Goal: Task Accomplishment & Management: Complete application form

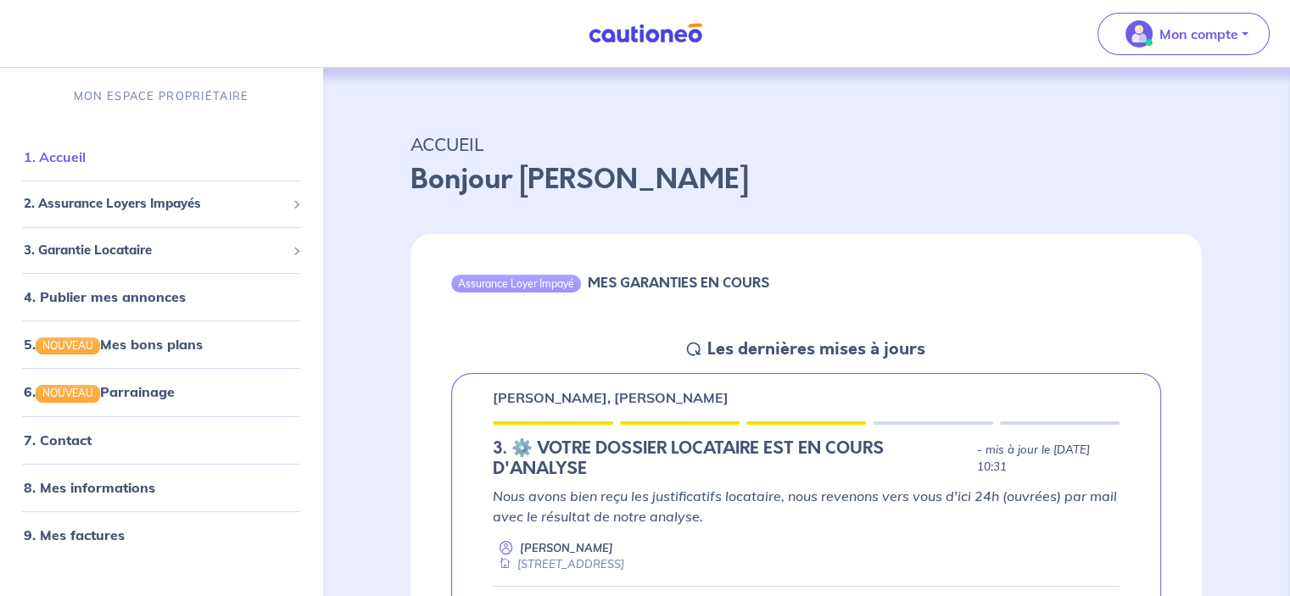
click at [63, 162] on link "1. Accueil" at bounding box center [55, 156] width 62 height 17
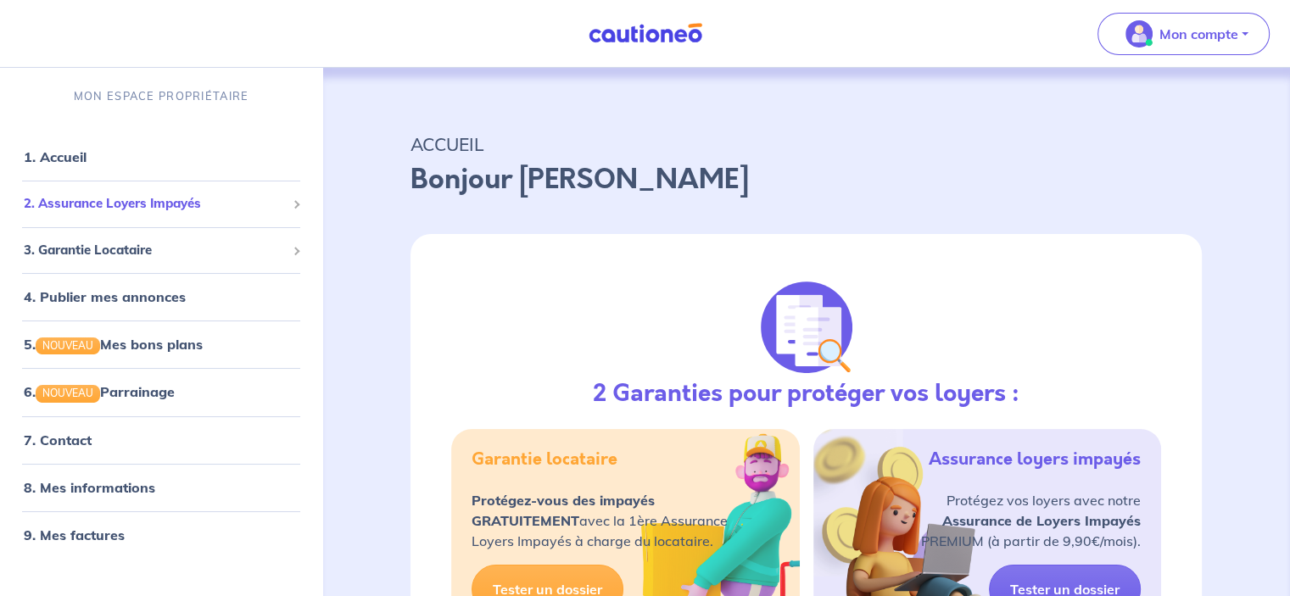
click at [135, 206] on span "2. Assurance Loyers Impayés" at bounding box center [155, 204] width 262 height 20
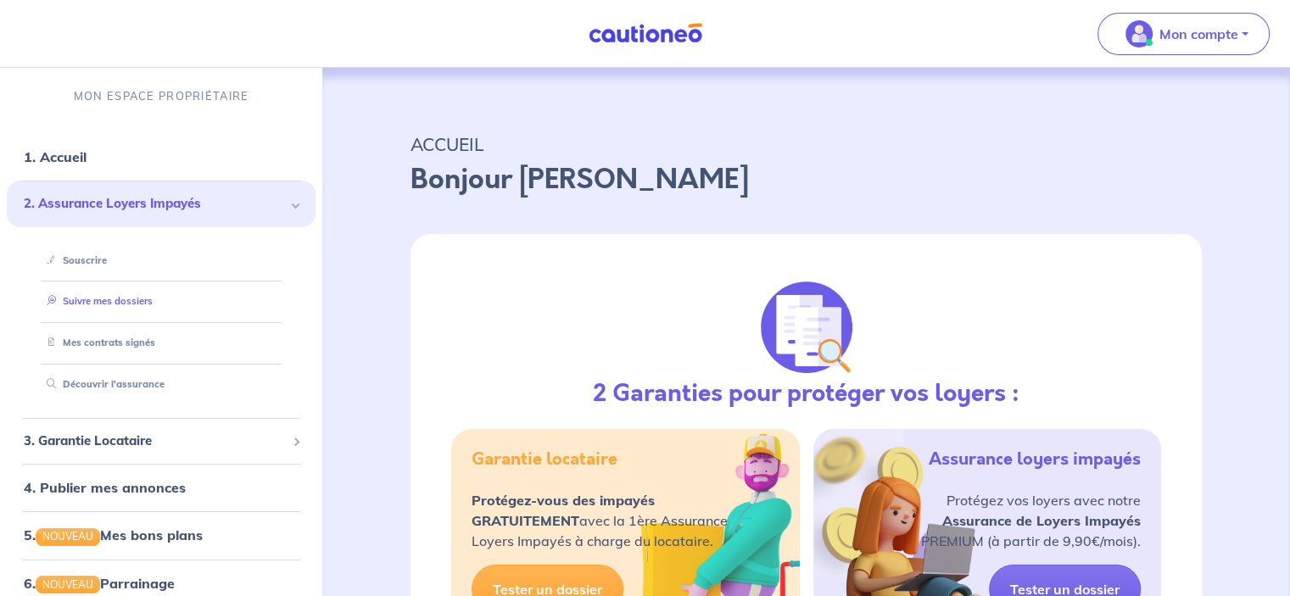
click at [125, 298] on link "Suivre mes dossiers" at bounding box center [96, 301] width 113 height 12
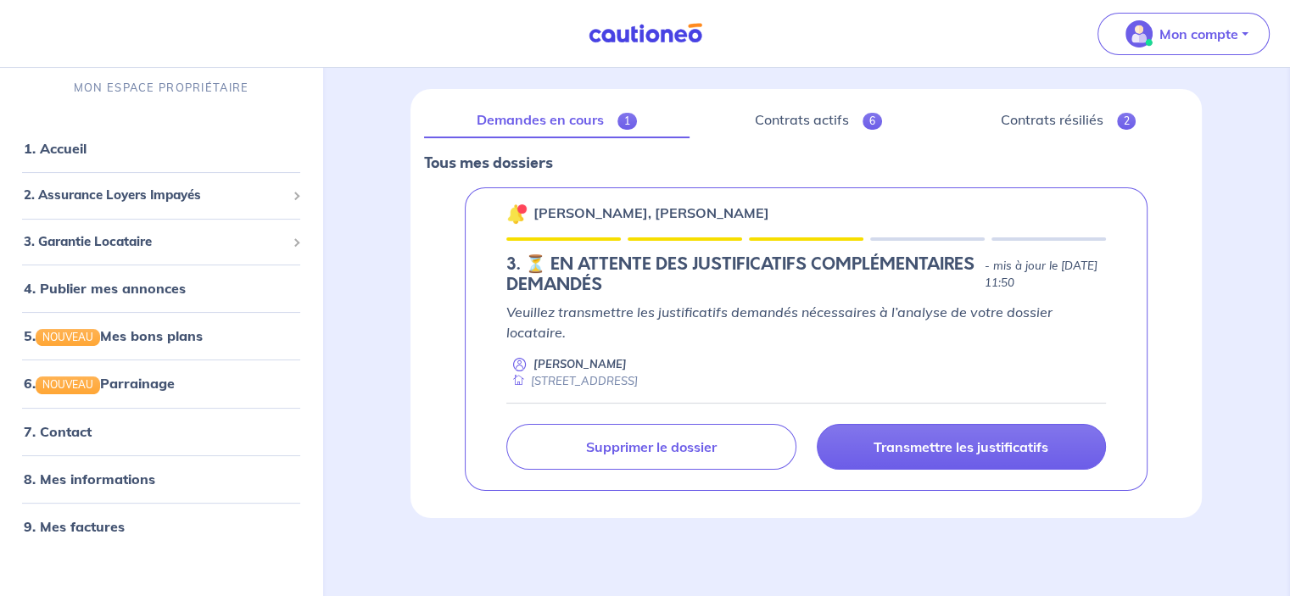
scroll to position [187, 0]
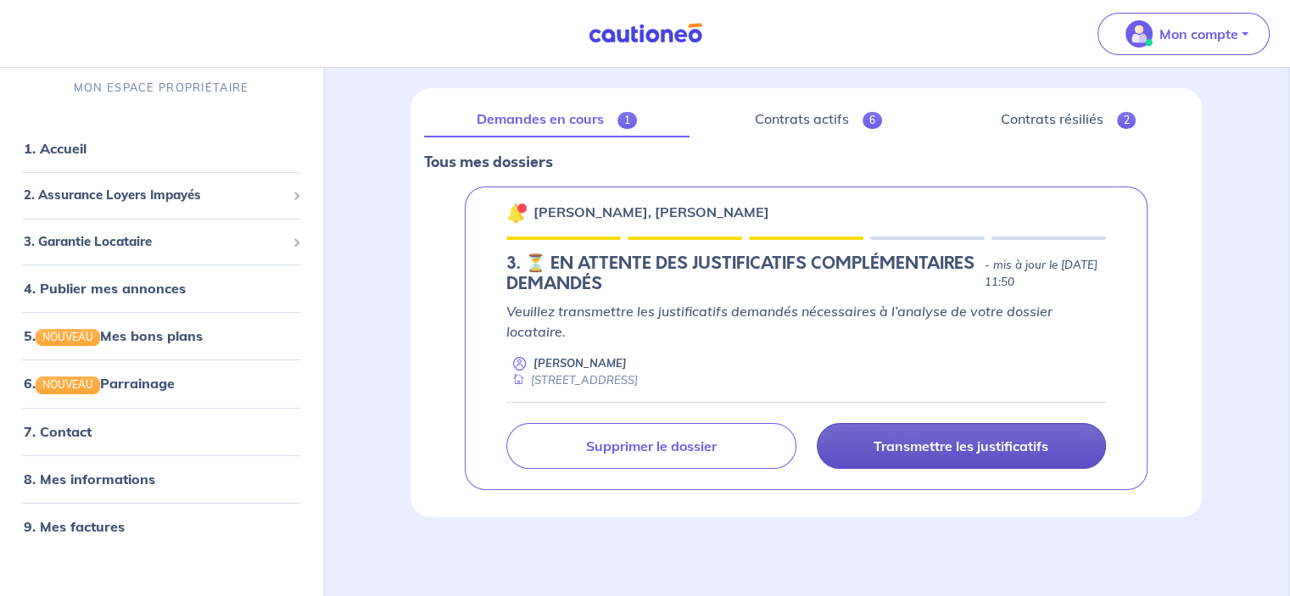
click at [938, 443] on p "Transmettre les justificatifs" at bounding box center [960, 446] width 175 height 17
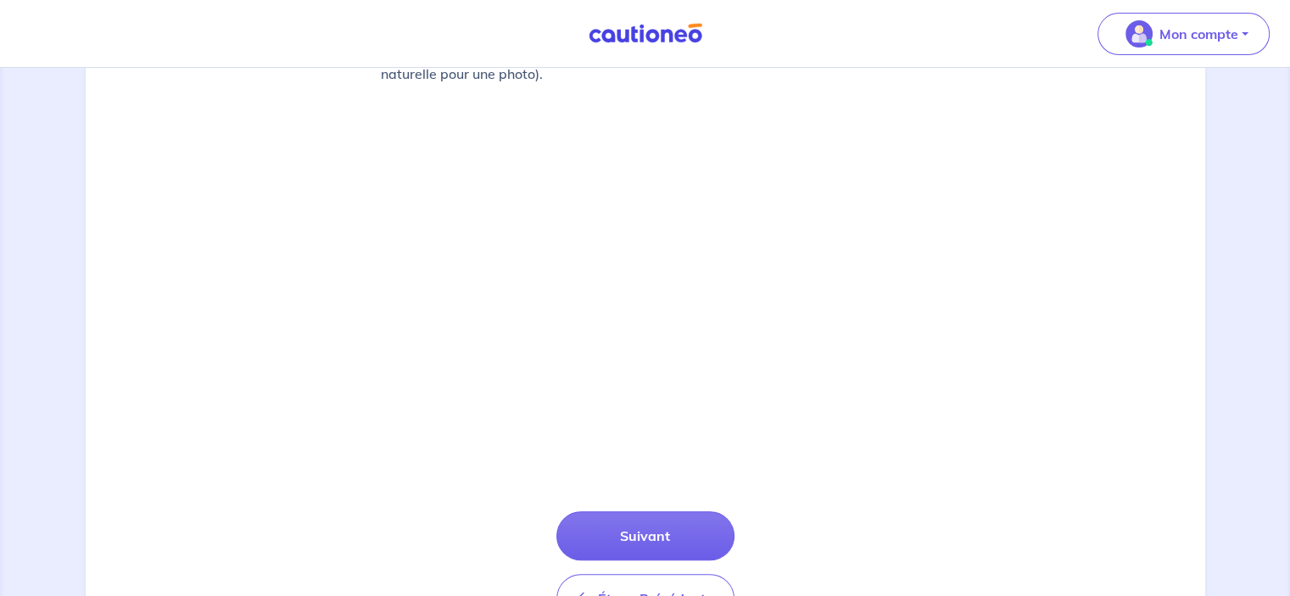
scroll to position [617, 0]
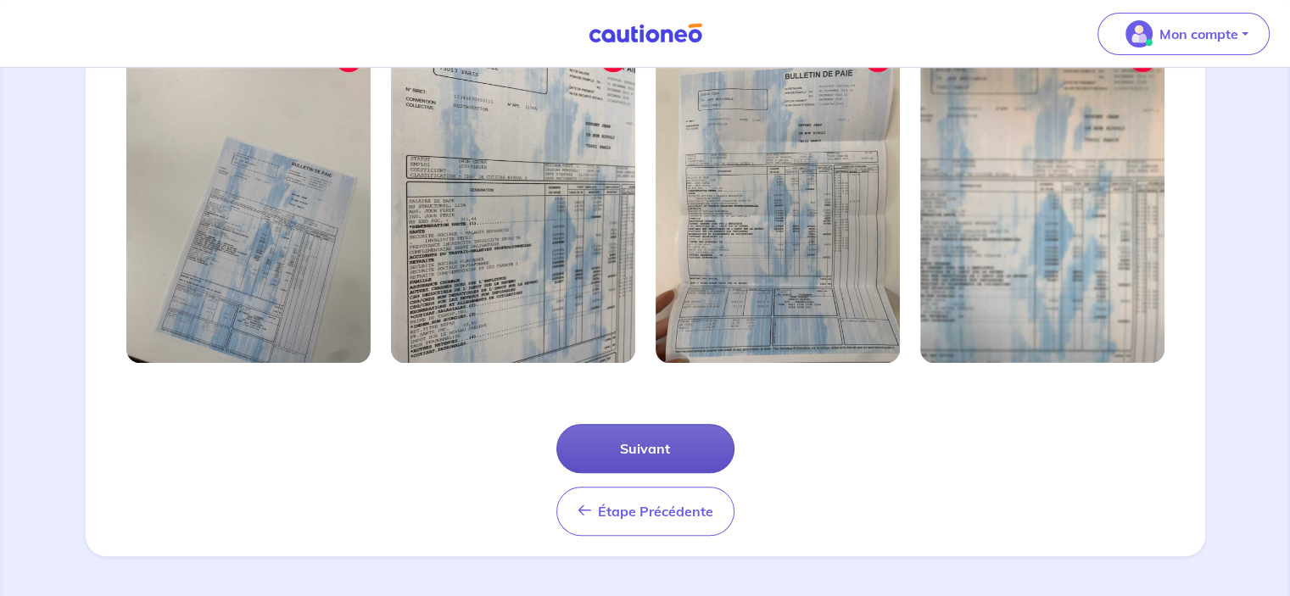
click at [639, 447] on button "Suivant" at bounding box center [645, 448] width 178 height 49
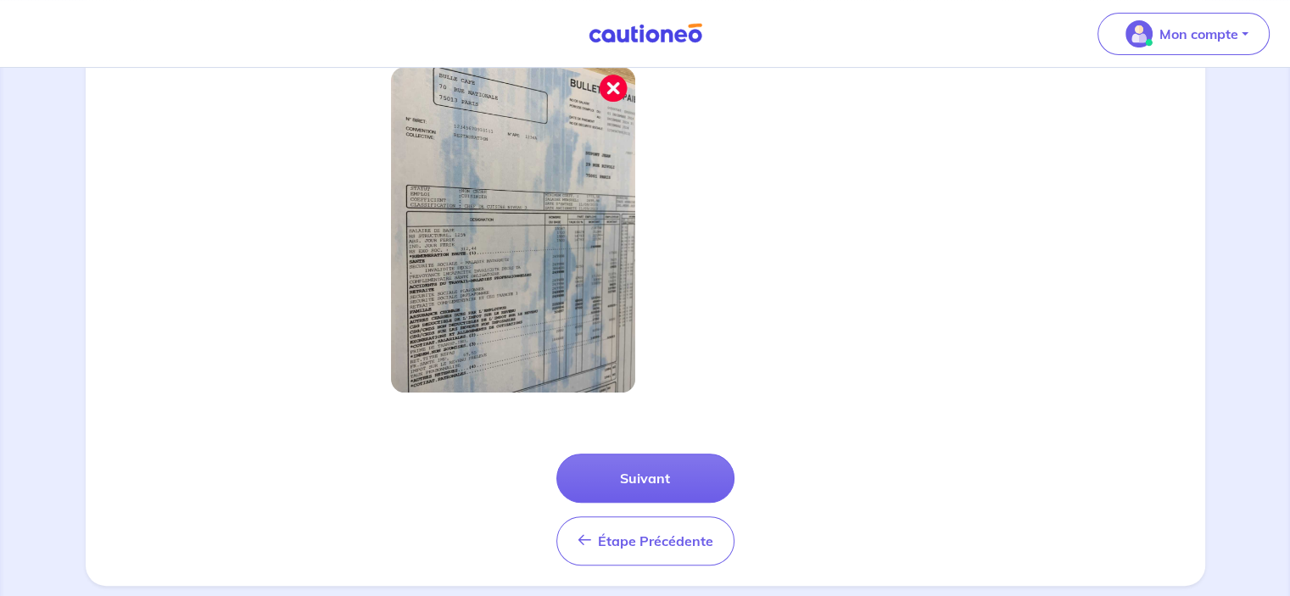
scroll to position [536, 0]
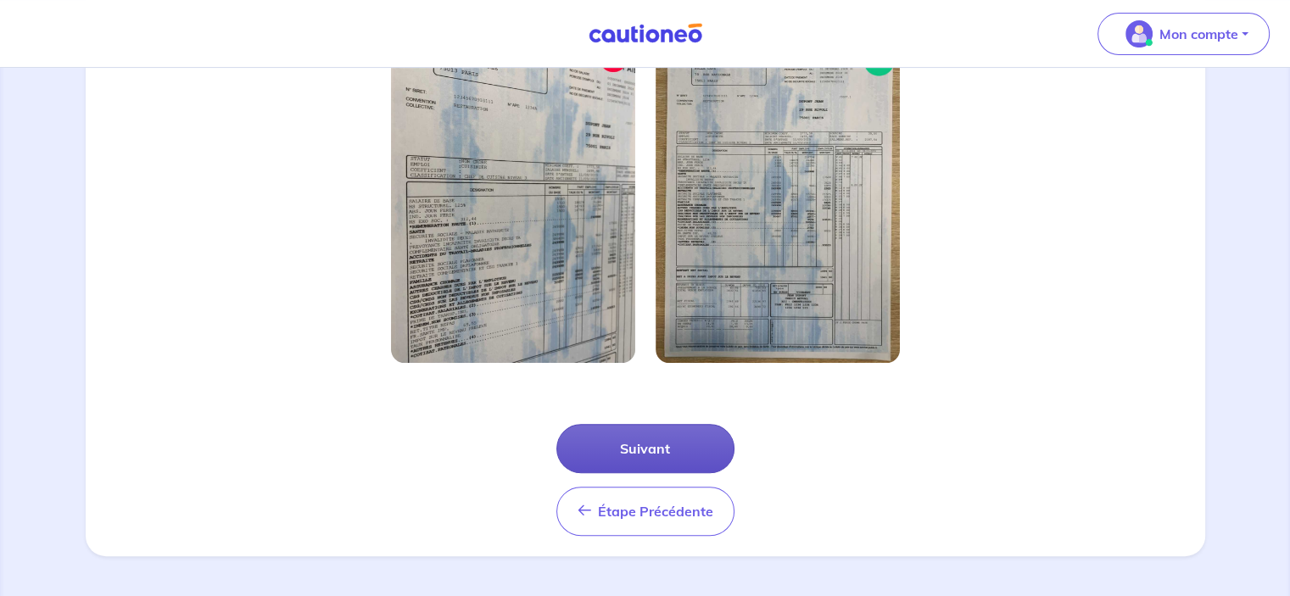
click at [644, 444] on button "Suivant" at bounding box center [645, 448] width 178 height 49
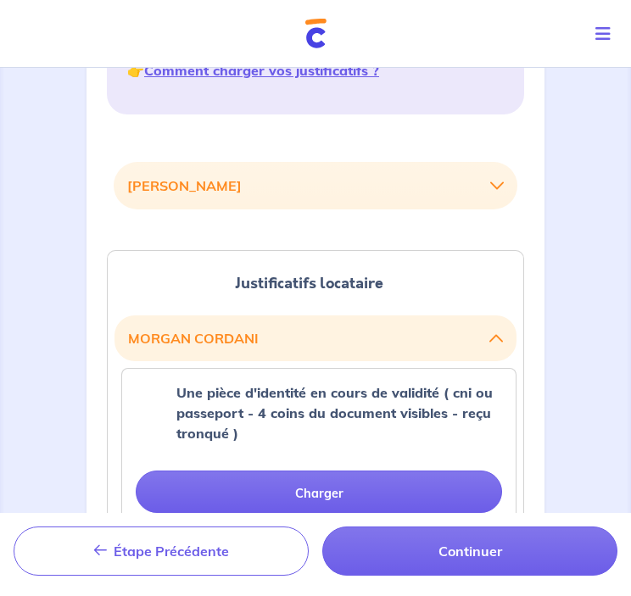
scroll to position [339, 0]
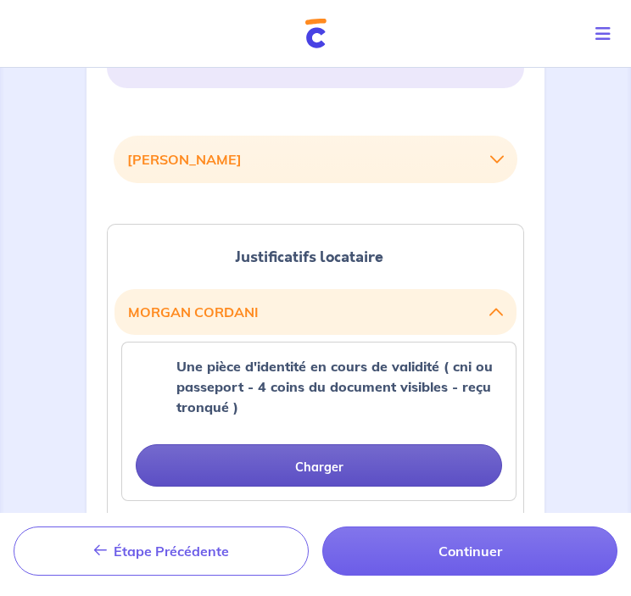
click at [332, 465] on button "Charger" at bounding box center [319, 465] width 366 height 42
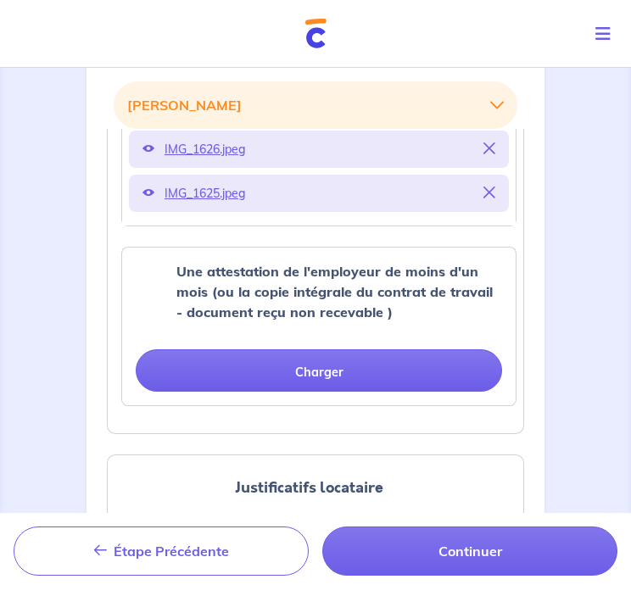
scroll to position [763, 0]
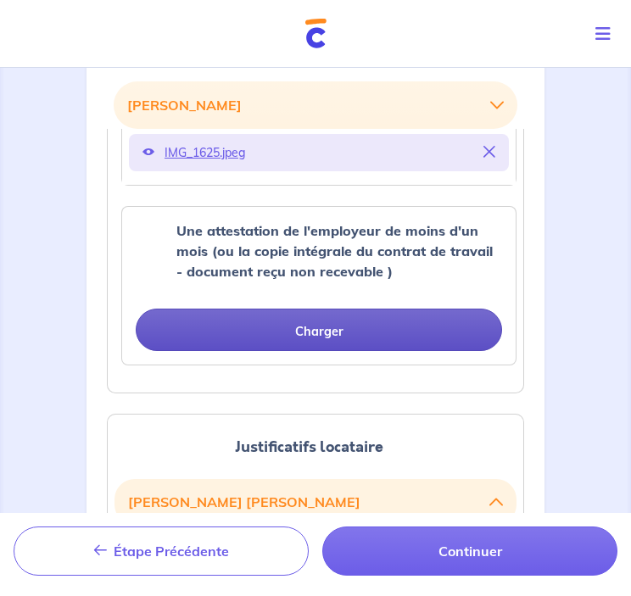
click at [317, 328] on button "Charger" at bounding box center [319, 330] width 366 height 42
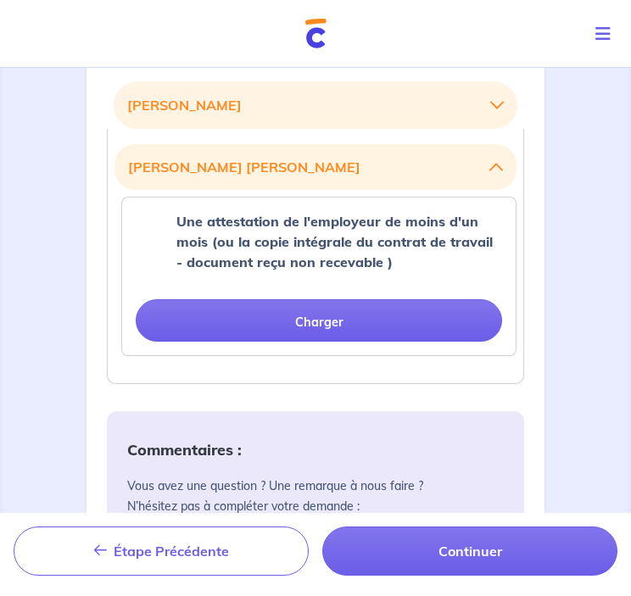
scroll to position [1187, 0]
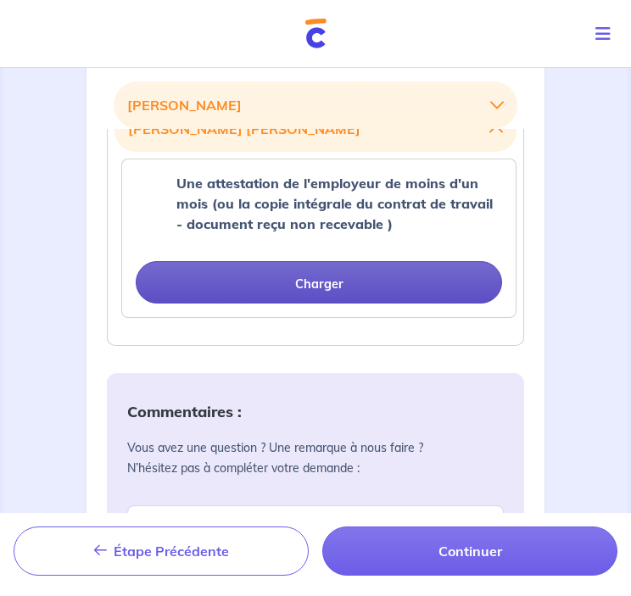
click at [330, 283] on button "Charger" at bounding box center [319, 282] width 366 height 42
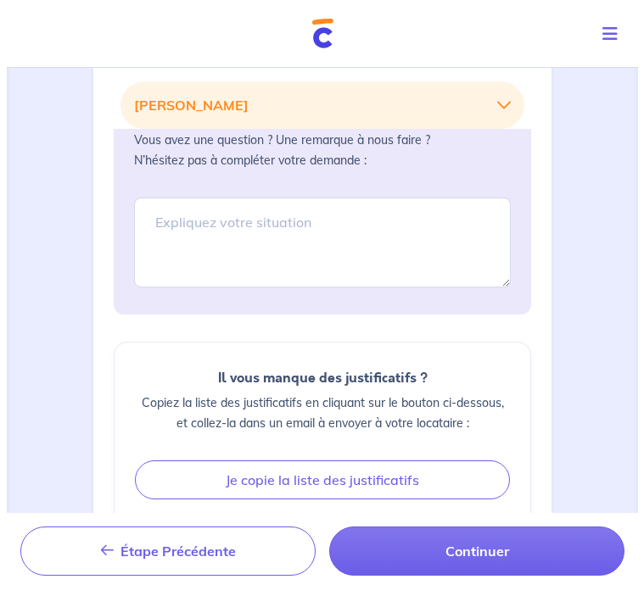
scroll to position [1562, 0]
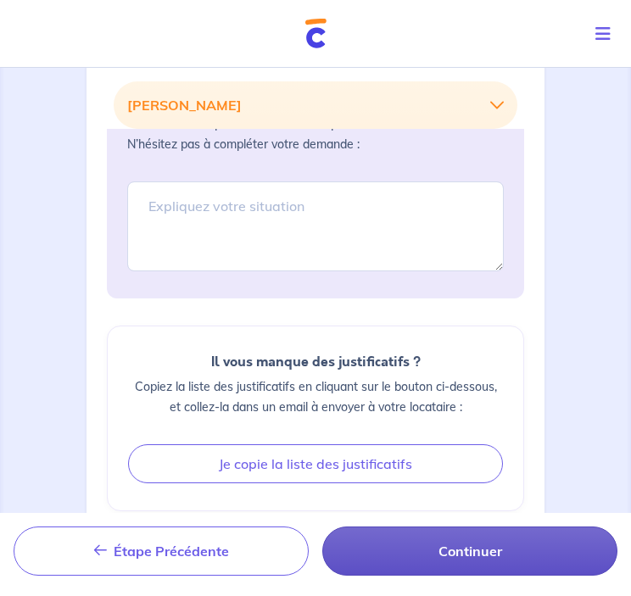
click at [469, 553] on button "Continuer" at bounding box center [469, 551] width 295 height 49
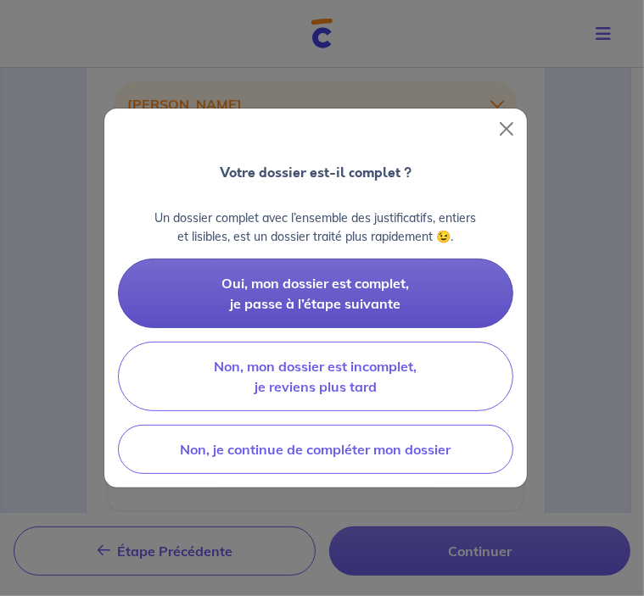
click at [310, 291] on span "Oui, mon dossier est complet, je passe à l’étape suivante" at bounding box center [315, 293] width 187 height 37
